Goal: Information Seeking & Learning: Learn about a topic

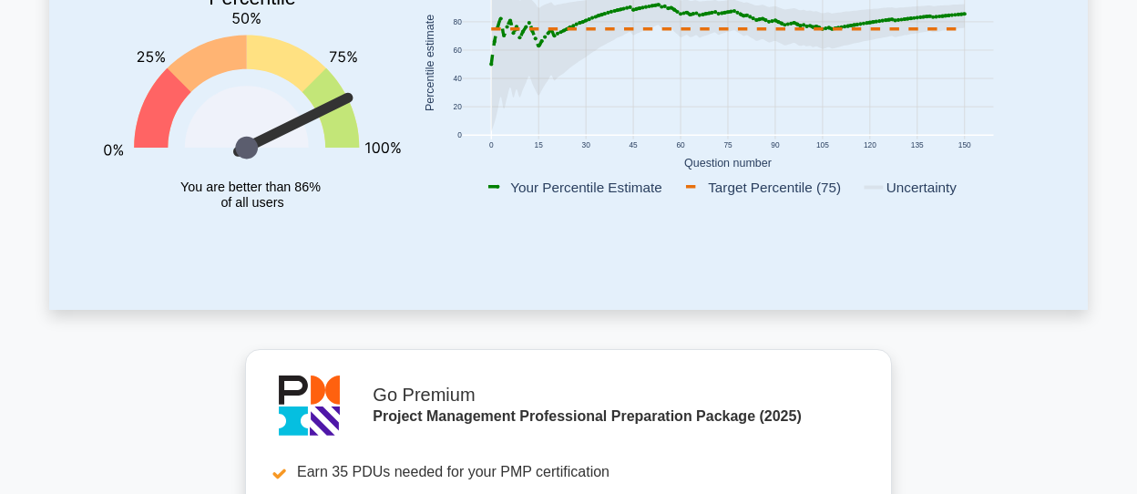
scroll to position [182, 0]
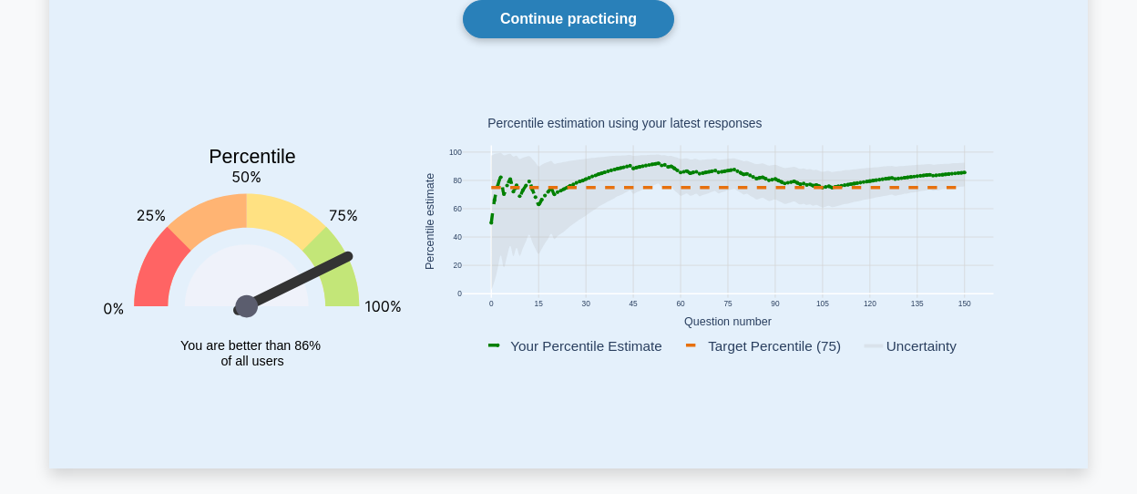
click at [637, 8] on link "Continue practicing" at bounding box center [568, 19] width 211 height 38
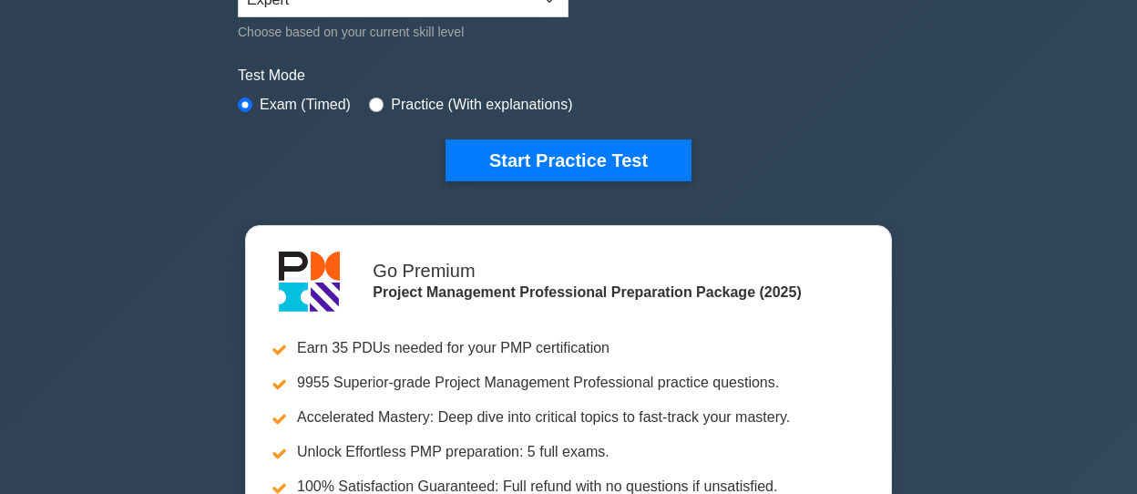
scroll to position [547, 0]
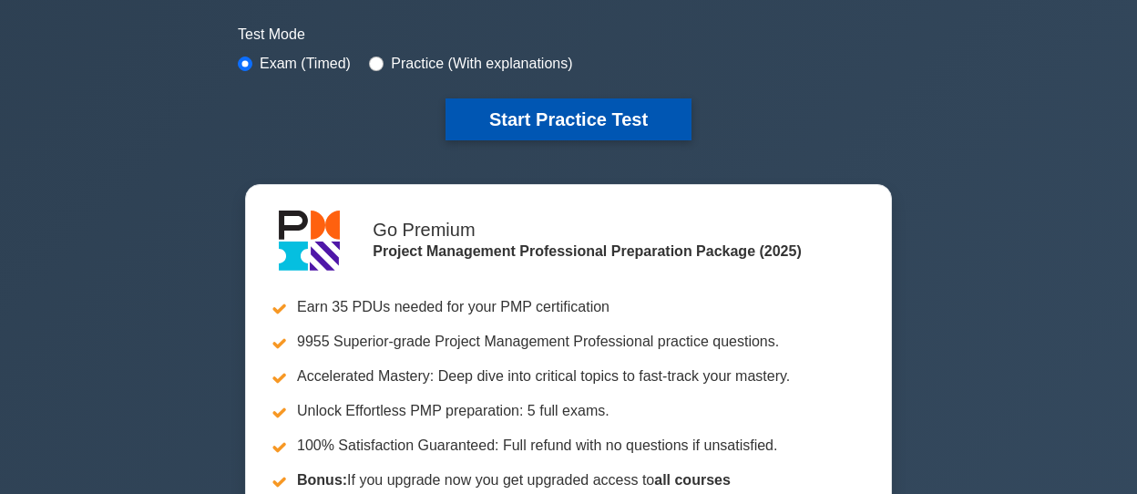
click at [636, 125] on button "Start Practice Test" at bounding box center [569, 119] width 246 height 42
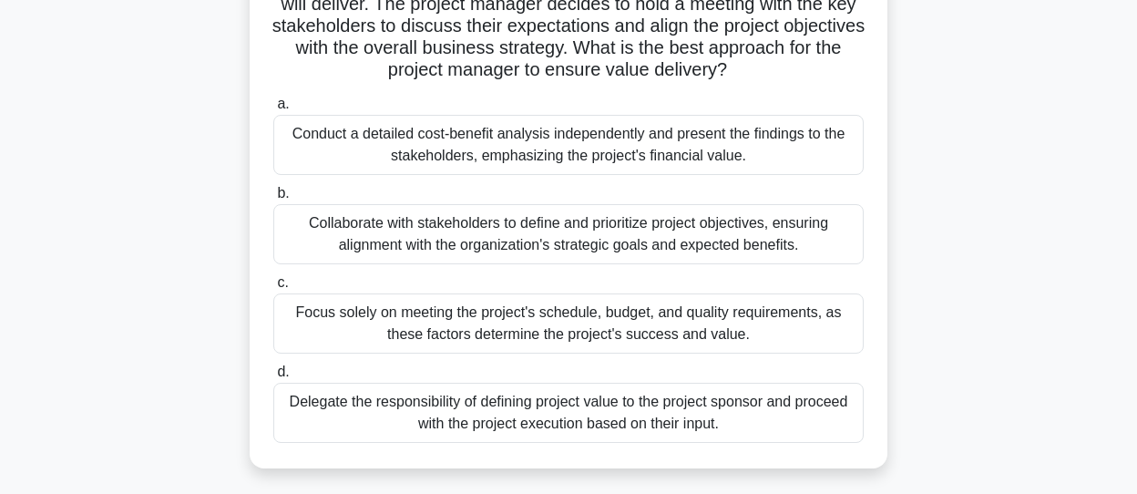
scroll to position [91, 0]
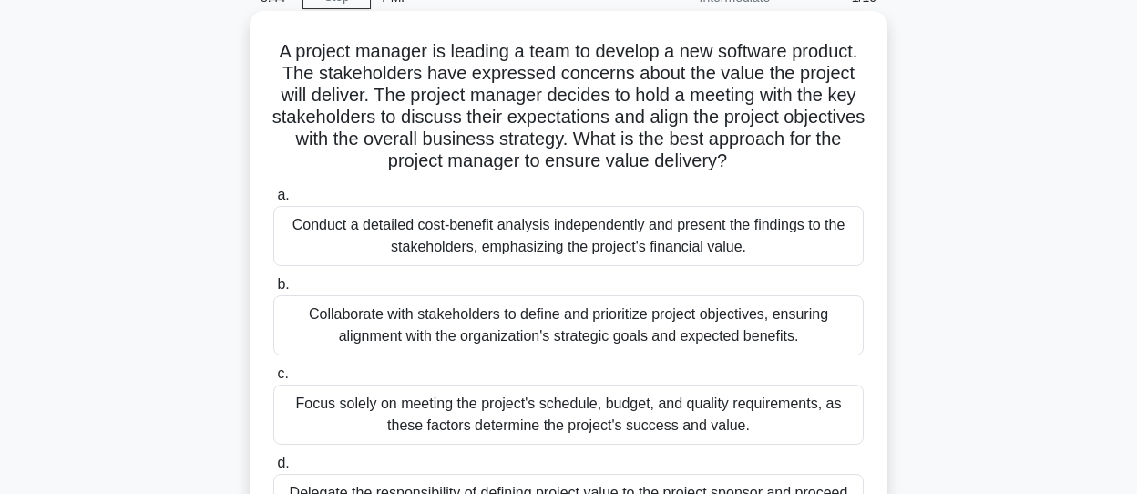
click at [486, 236] on div "Conduct a detailed cost-benefit analysis independently and present the findings…" at bounding box center [568, 236] width 591 height 60
click at [273, 201] on input "a. Conduct a detailed cost-benefit analysis independently and present the findi…" at bounding box center [273, 196] width 0 height 12
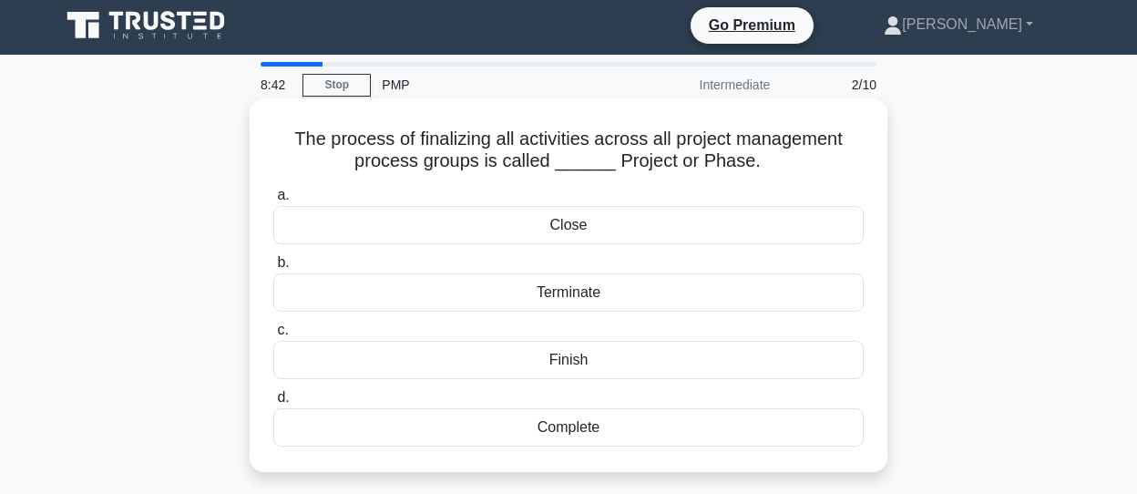
scroll to position [0, 0]
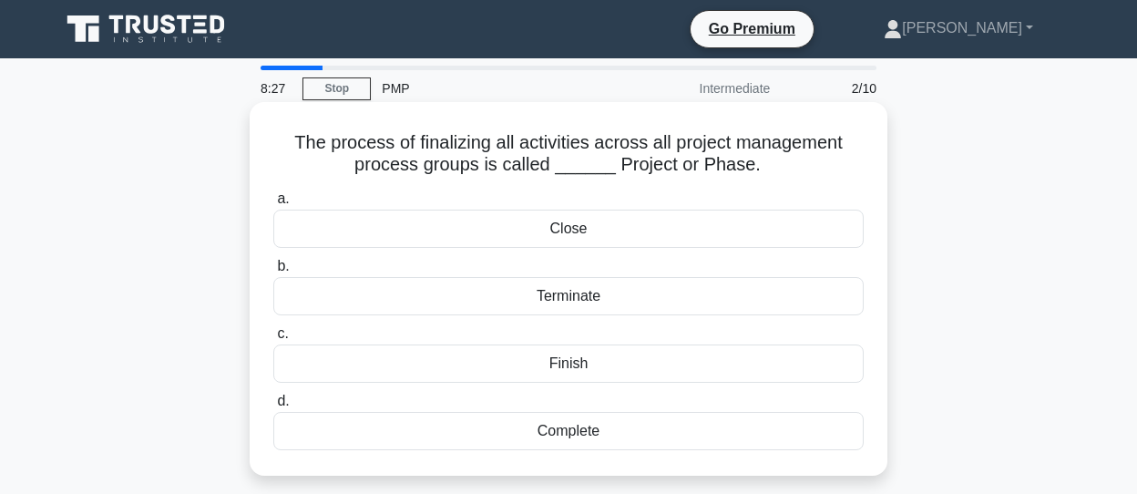
click at [585, 231] on div "Close" at bounding box center [568, 229] width 591 height 38
click at [273, 205] on input "a. Close" at bounding box center [273, 199] width 0 height 12
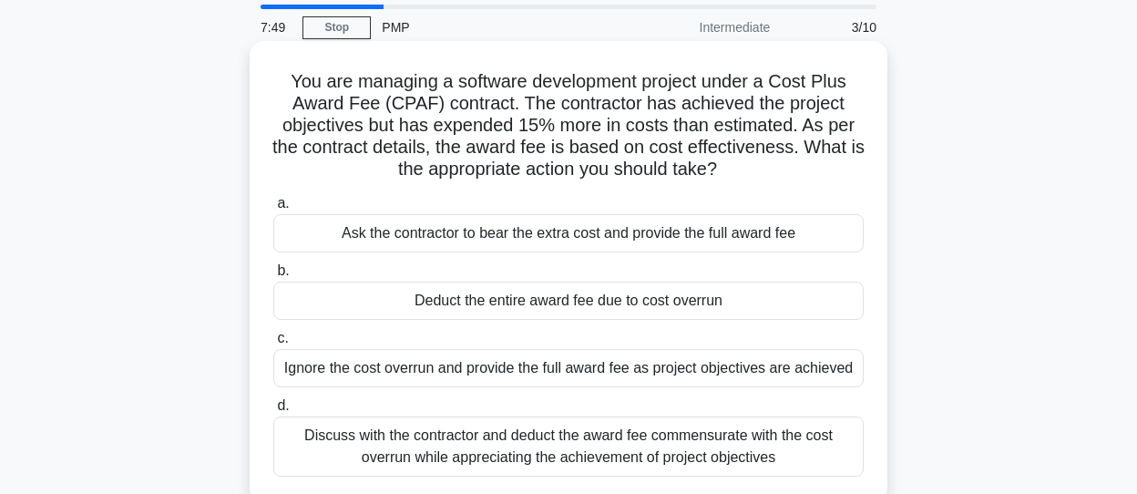
scroll to position [91, 0]
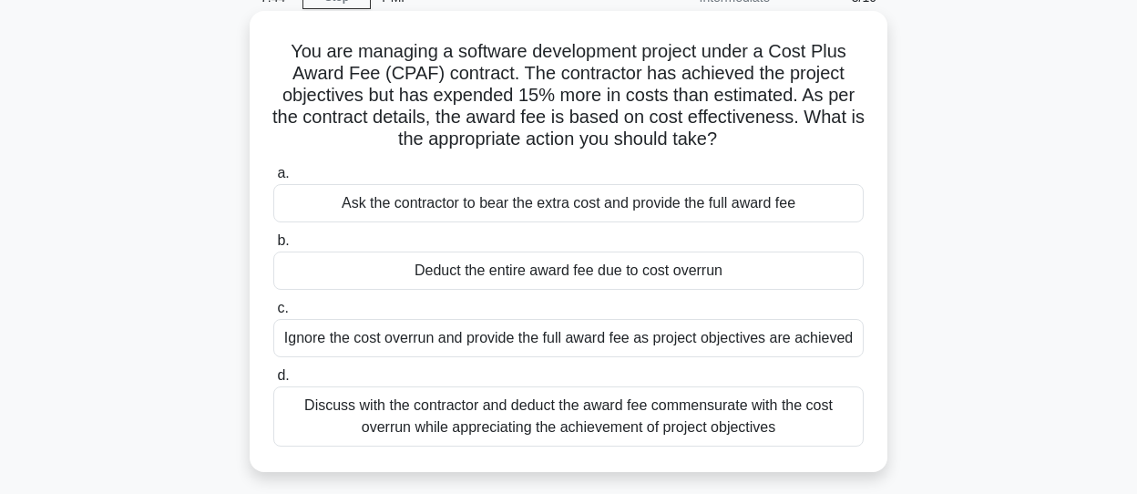
click at [582, 414] on div "Discuss with the contractor and deduct the award fee commensurate with the cost…" at bounding box center [568, 416] width 591 height 60
click at [273, 382] on input "d. Discuss with the contractor and deduct the award fee commensurate with the c…" at bounding box center [273, 376] width 0 height 12
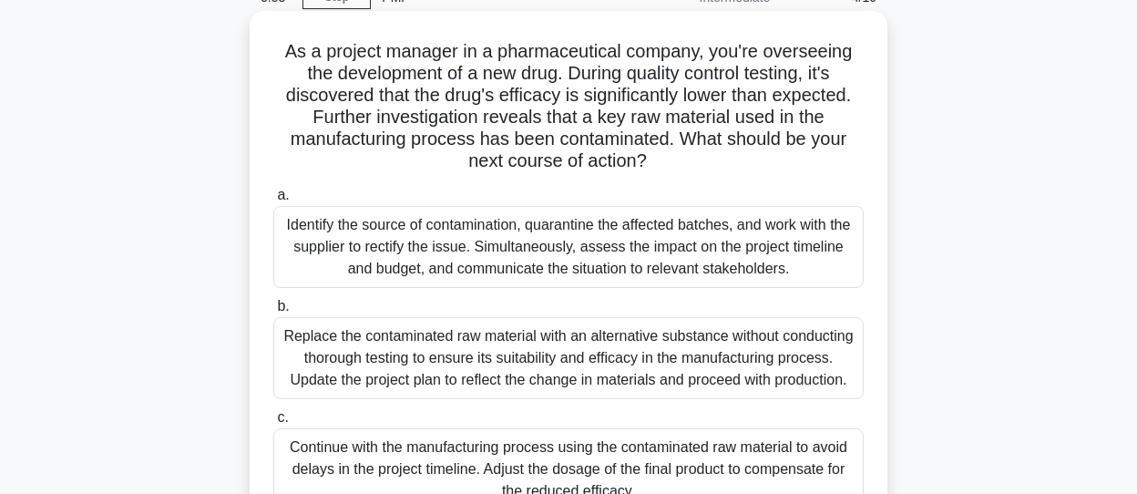
click at [438, 244] on div "Identify the source of contamination, quarantine the affected batches, and work…" at bounding box center [568, 247] width 591 height 82
click at [273, 201] on input "a. Identify the source of contamination, quarantine the affected batches, and w…" at bounding box center [273, 196] width 0 height 12
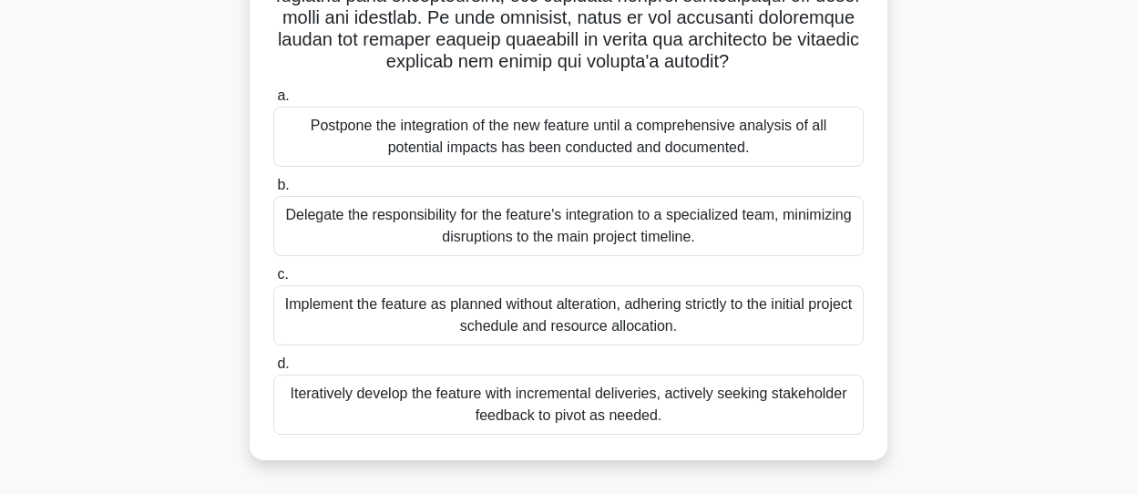
scroll to position [519, 0]
click at [440, 407] on div "Iteratively develop the feature with incremental deliveries, actively seeking s…" at bounding box center [568, 405] width 591 height 60
click at [273, 370] on input "d. Iteratively develop the feature with incremental deliveries, actively seekin…" at bounding box center [273, 364] width 0 height 12
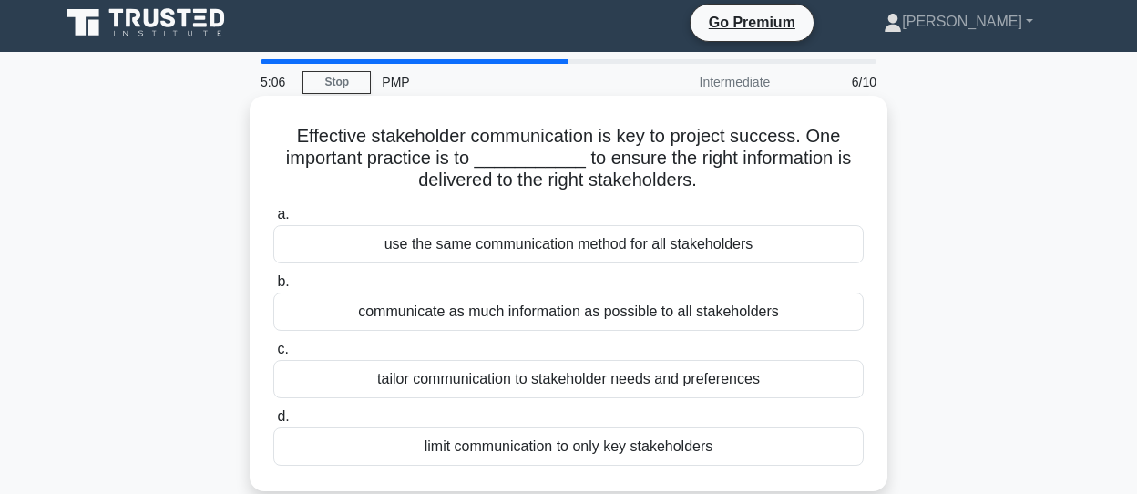
scroll to position [0, 0]
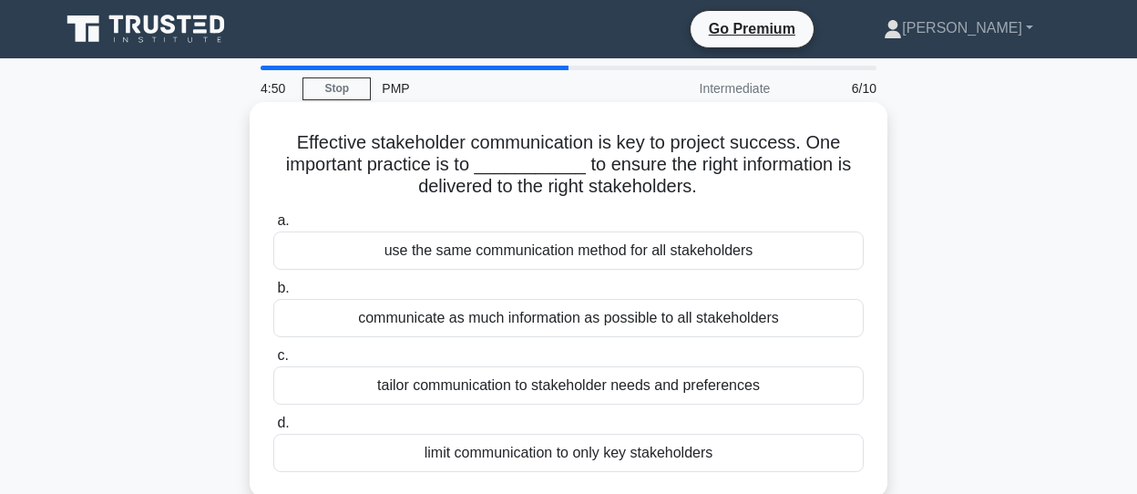
click at [582, 382] on div "tailor communication to stakeholder needs and preferences" at bounding box center [568, 385] width 591 height 38
click at [273, 362] on input "c. tailor communication to stakeholder needs and preferences" at bounding box center [273, 356] width 0 height 12
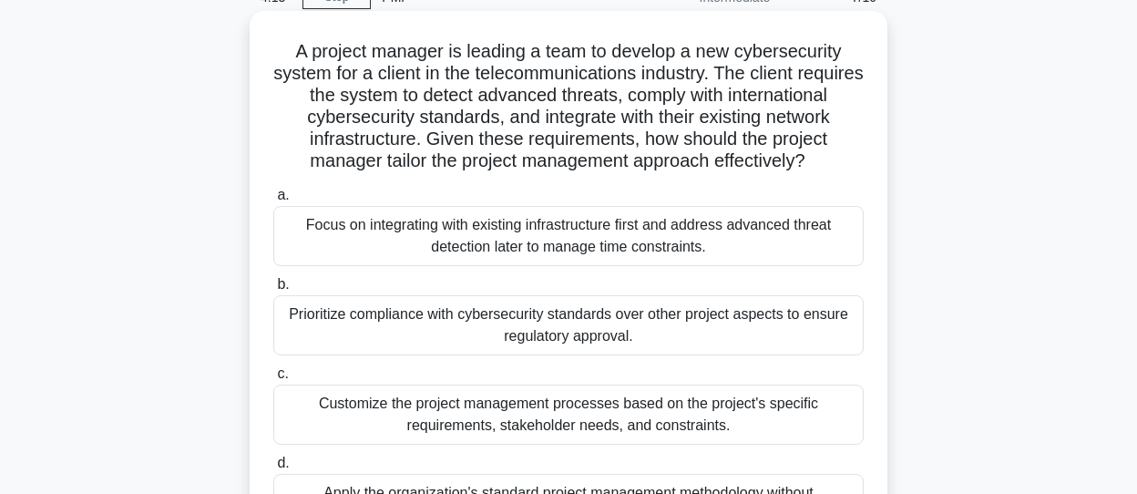
scroll to position [182, 0]
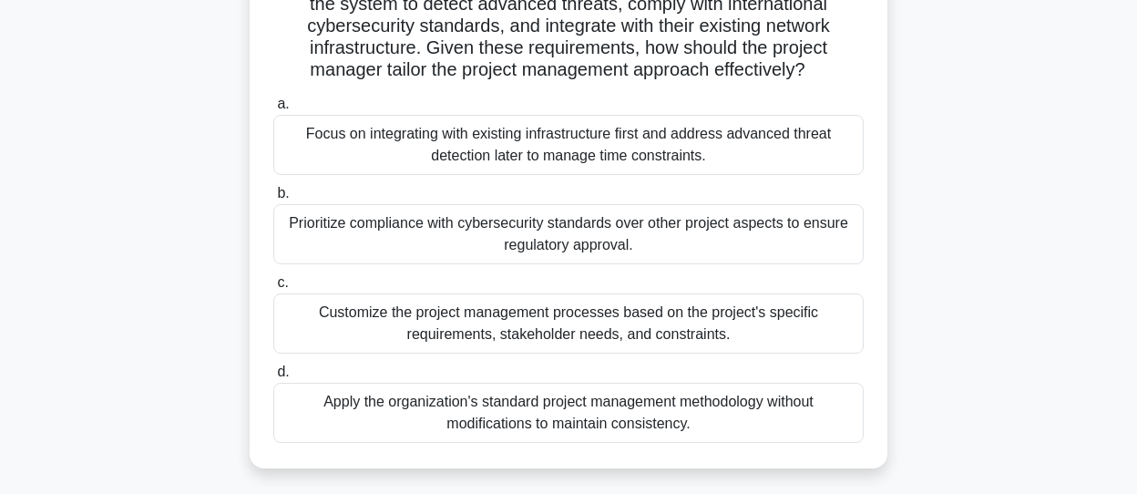
click at [554, 344] on div "Customize the project management processes based on the project's specific requ…" at bounding box center [568, 323] width 591 height 60
click at [273, 289] on input "c. Customize the project management processes based on the project's specific r…" at bounding box center [273, 283] width 0 height 12
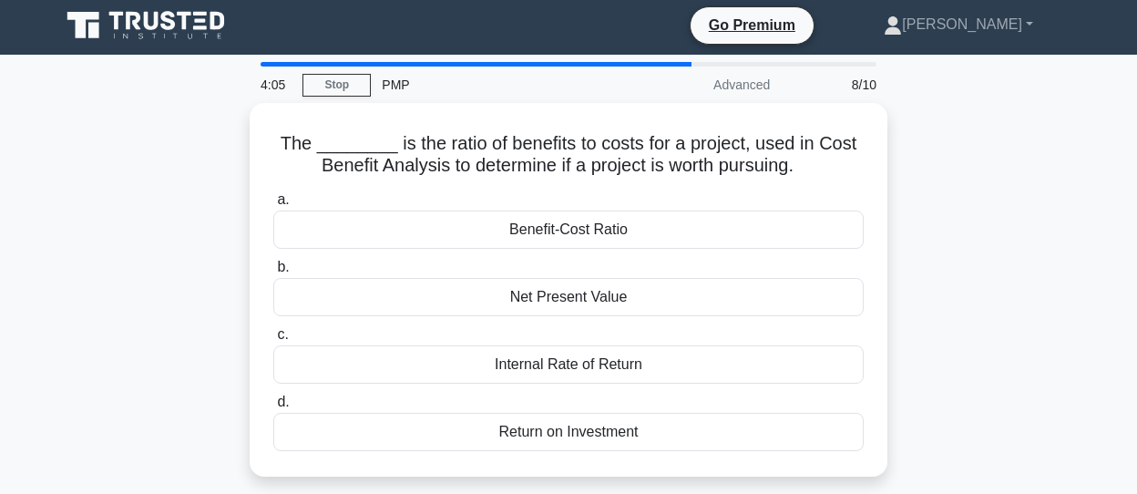
scroll to position [0, 0]
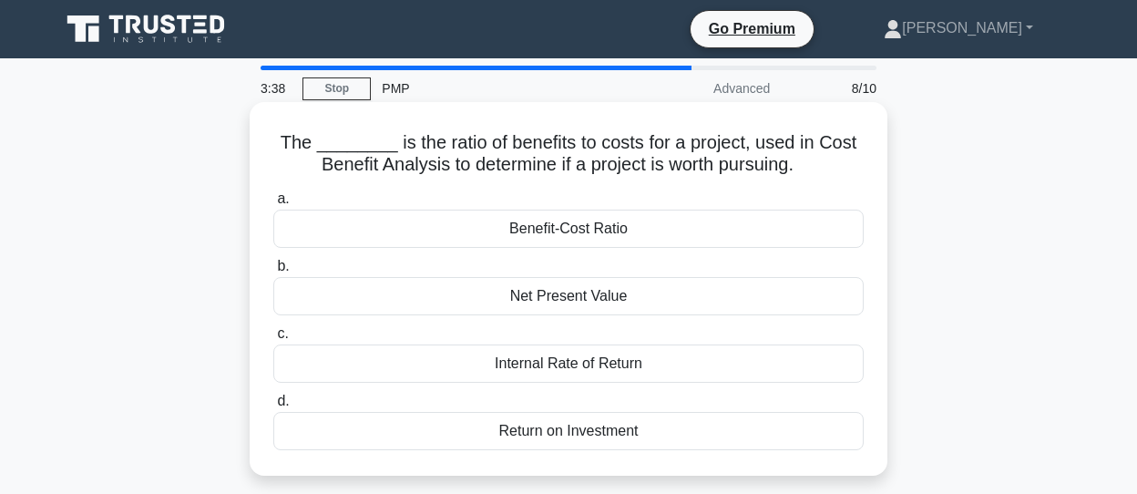
click at [570, 231] on div "Benefit-Cost Ratio" at bounding box center [568, 229] width 591 height 38
click at [273, 205] on input "a. Benefit-Cost Ratio" at bounding box center [273, 199] width 0 height 12
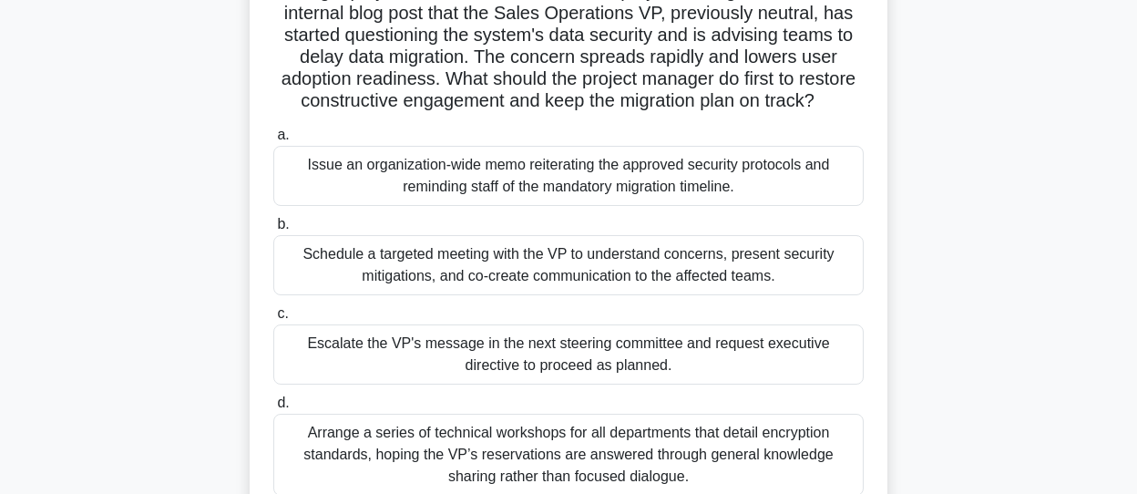
scroll to position [182, 0]
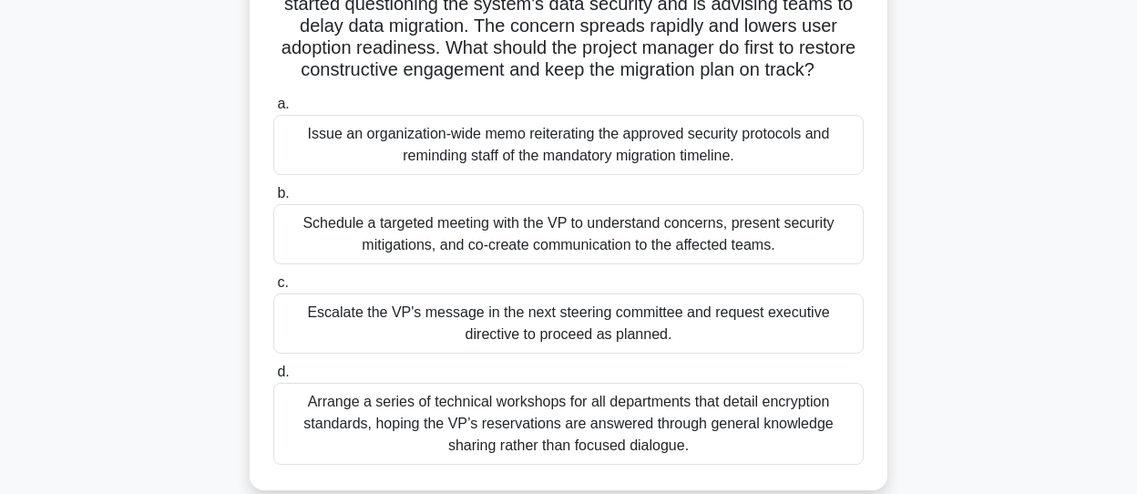
click at [573, 262] on div "Schedule a targeted meeting with the VP to understand concerns, present securit…" at bounding box center [568, 234] width 591 height 60
click at [273, 200] on input "b. Schedule a targeted meeting with the VP to understand concerns, present secu…" at bounding box center [273, 194] width 0 height 12
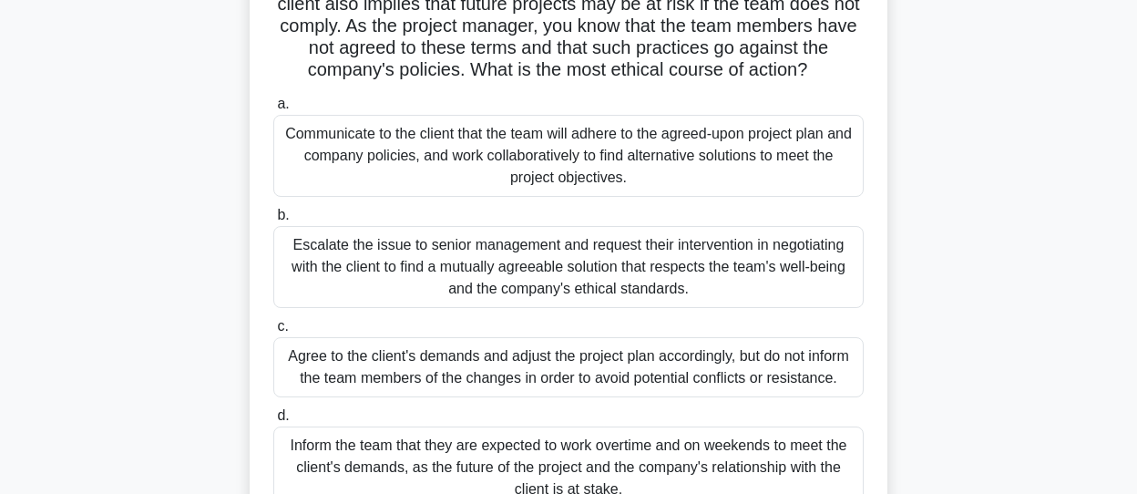
scroll to position [273, 0]
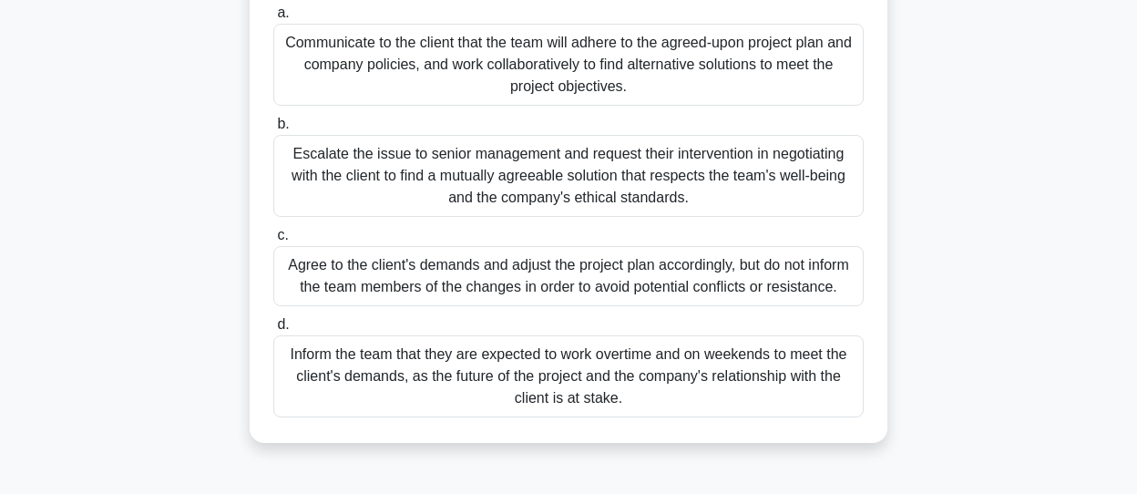
click at [427, 176] on div "Escalate the issue to senior management and request their intervention in negot…" at bounding box center [568, 176] width 591 height 82
click at [273, 130] on input "b. Escalate the issue to senior management and request their intervention in ne…" at bounding box center [273, 124] width 0 height 12
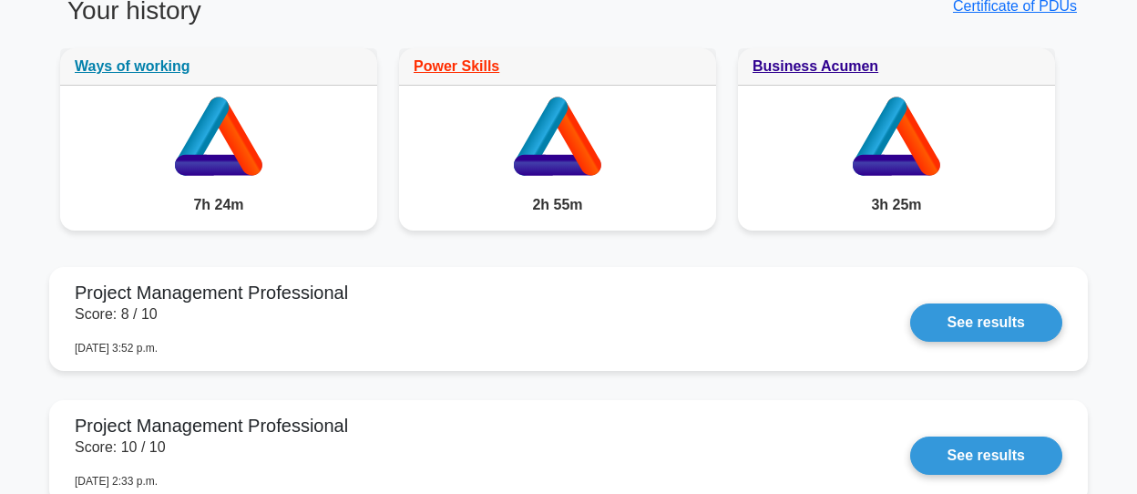
scroll to position [1458, 0]
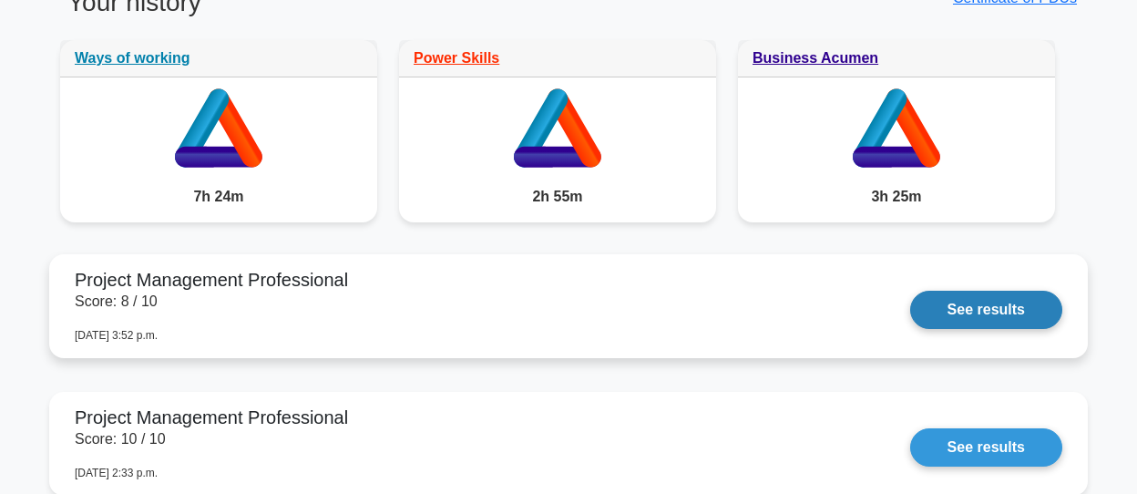
click at [1011, 309] on link "See results" at bounding box center [986, 310] width 152 height 38
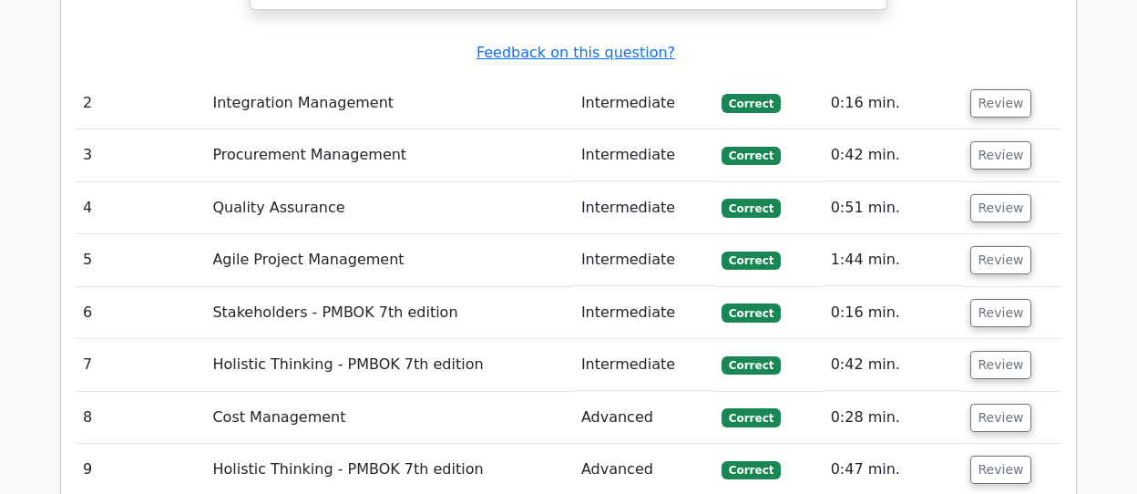
scroll to position [3099, 0]
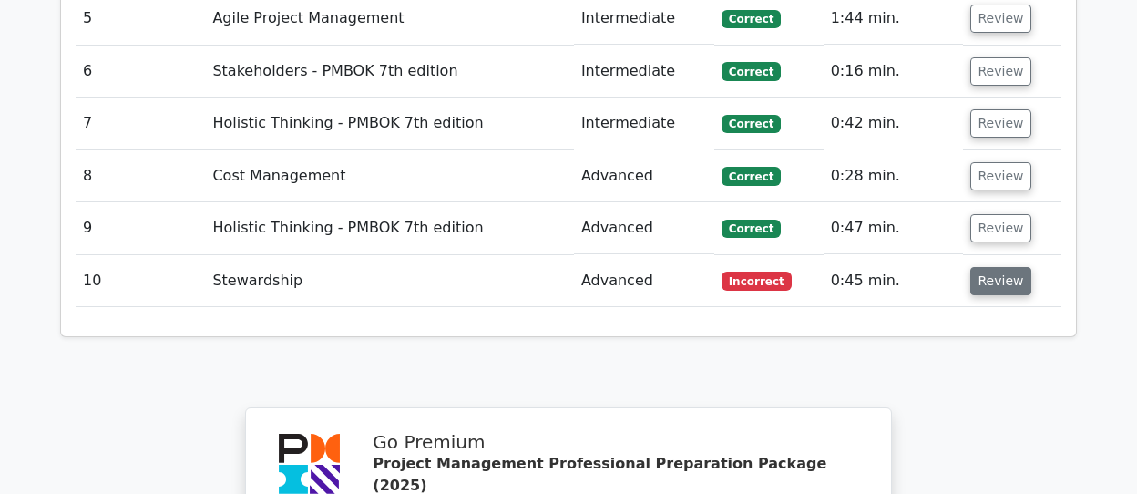
click at [1002, 267] on button "Review" at bounding box center [1002, 281] width 62 height 28
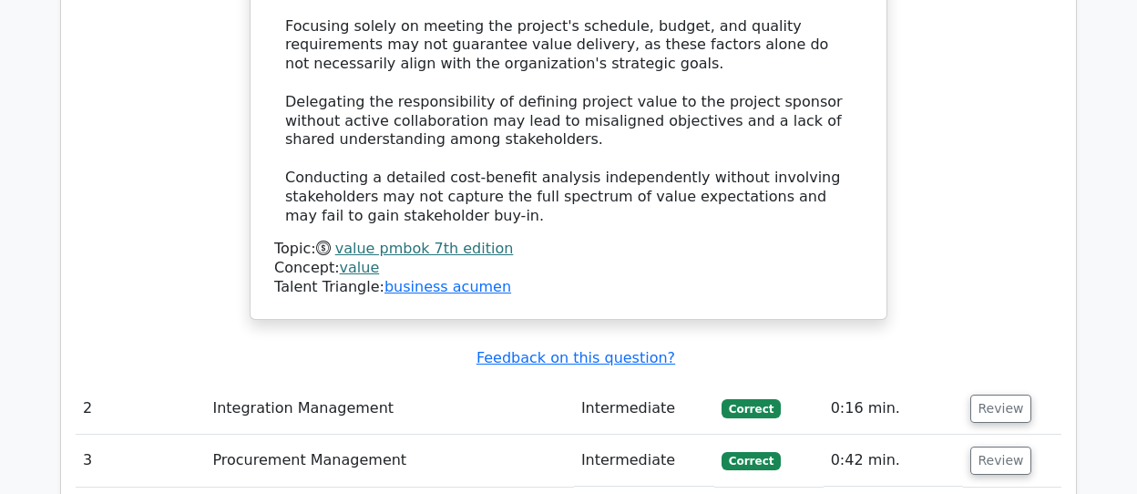
scroll to position [1914, 0]
